Goal: Transaction & Acquisition: Purchase product/service

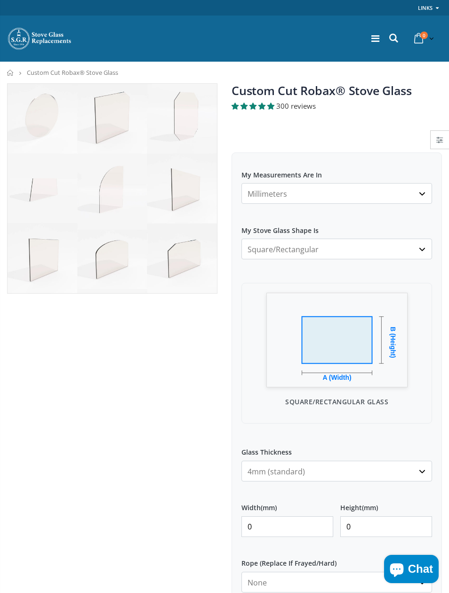
click at [266, 195] on select "Millimeters Centimeters Inches" at bounding box center [337, 193] width 191 height 21
select select "in"
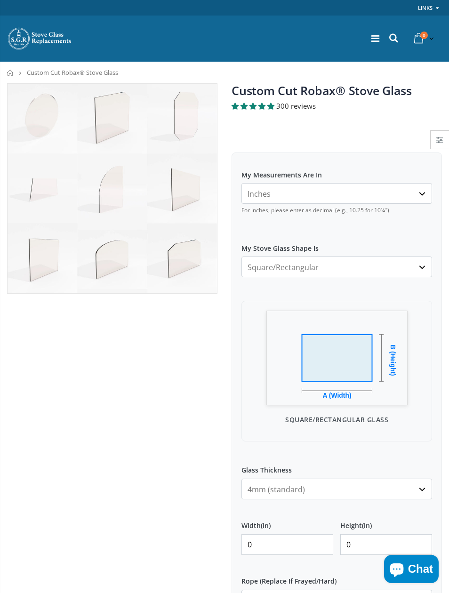
click at [291, 258] on select "Square/Rectangular Arched Half Arch Both Top Corners Cut Single Corner Cut All …" at bounding box center [337, 267] width 191 height 21
click at [227, 366] on div "Custom Cut Robax® Stove Glass 300 reviews Pool Type Pool #1 Pool #2 Pool #3 Poo…" at bounding box center [337, 444] width 225 height 723
click at [288, 198] on select "Millimeters Centimeters Inches" at bounding box center [337, 193] width 191 height 21
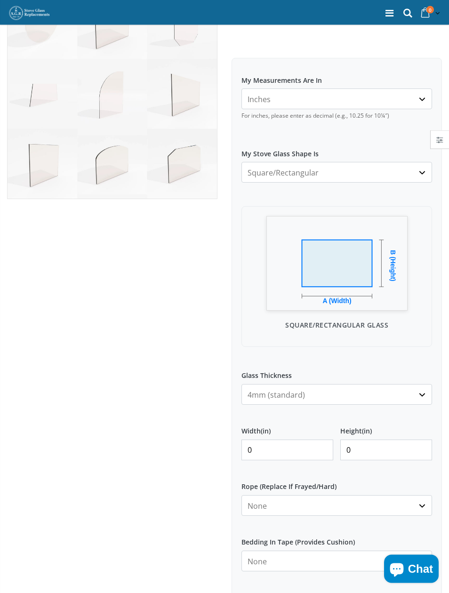
scroll to position [99, 0]
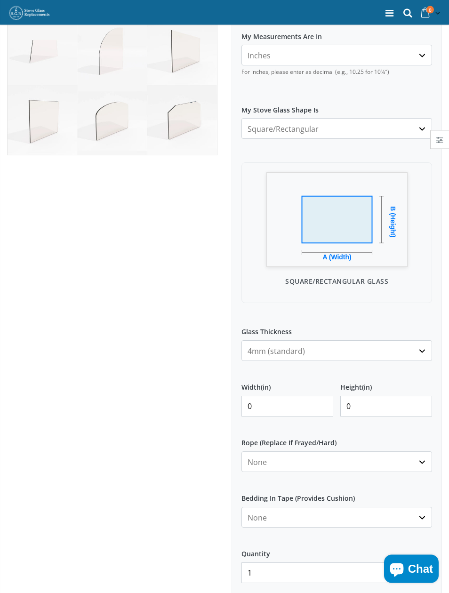
click at [255, 349] on select "4mm (standard) 5mm (gas fires with baffled flue) 3mm (For Use In Stoves With Th…" at bounding box center [337, 351] width 191 height 21
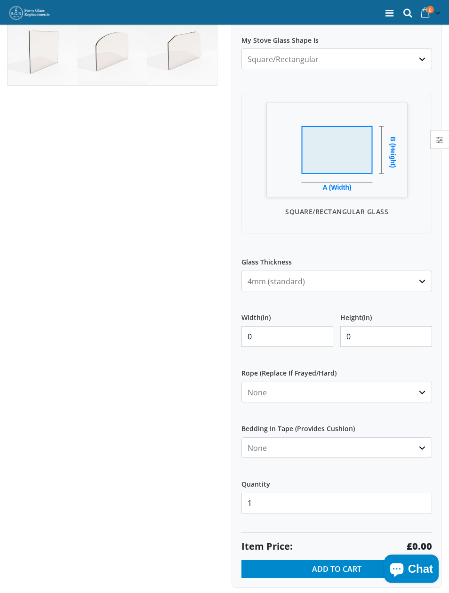
scroll to position [214, 0]
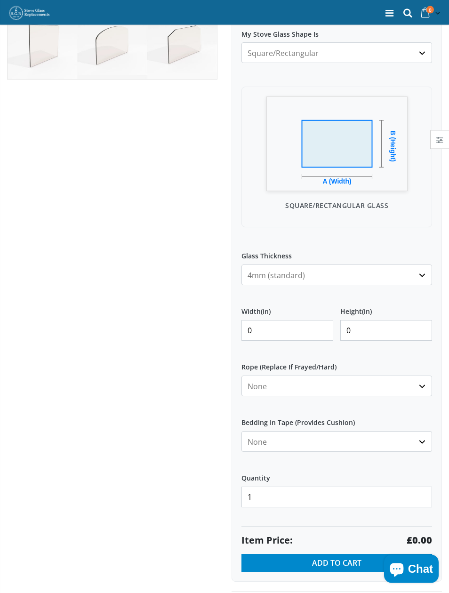
click at [281, 325] on input "0" at bounding box center [288, 331] width 92 height 21
type input "0"
type input "13"
click at [387, 329] on input "0" at bounding box center [386, 331] width 92 height 21
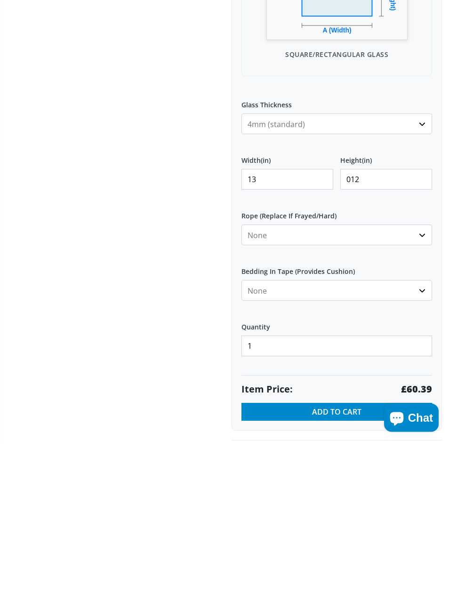
type input "012"
click at [264, 376] on select "None 3mm White 6mm White 8mm White 10mm White 12mm White 6mm Black 8mm Black 10…" at bounding box center [337, 386] width 191 height 21
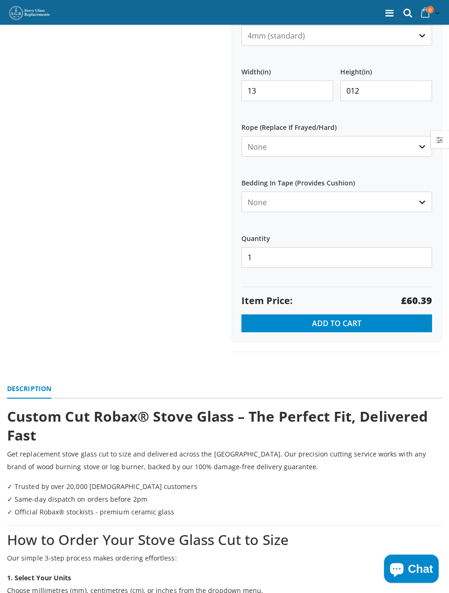
scroll to position [454, 0]
click at [293, 320] on button "Add to Cart" at bounding box center [337, 324] width 191 height 18
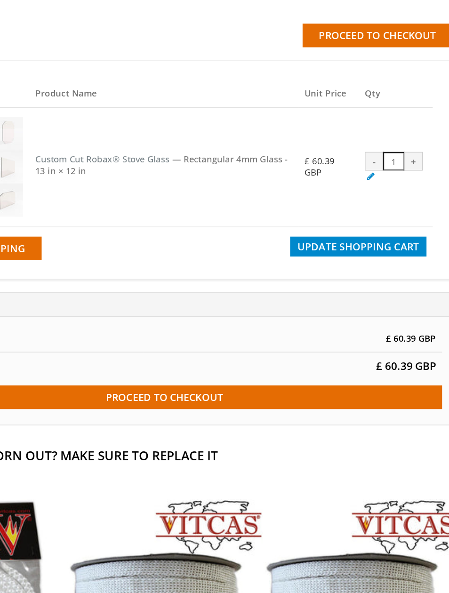
click at [325, 247] on span "Update Shopping Cart" at bounding box center [371, 252] width 92 height 10
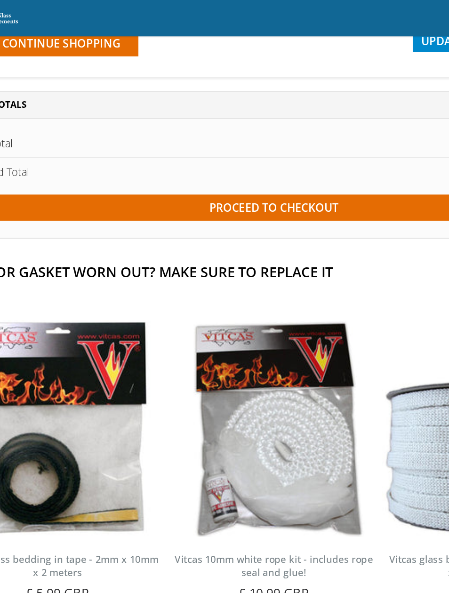
scroll to position [164, 0]
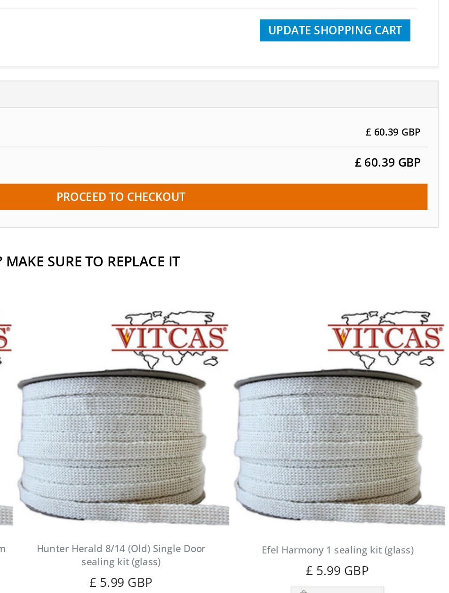
click at [60, 193] on input "Proceed to checkout" at bounding box center [225, 202] width 420 height 18
